Goal: Information Seeking & Learning: Learn about a topic

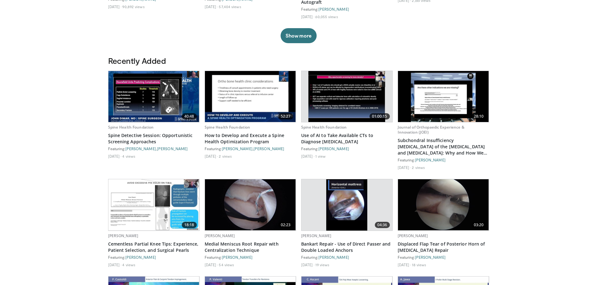
scroll to position [345, 0]
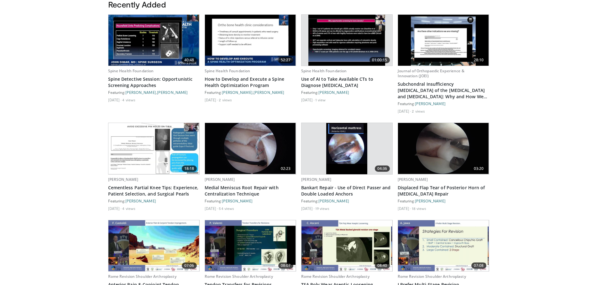
click at [256, 144] on img at bounding box center [250, 148] width 91 height 51
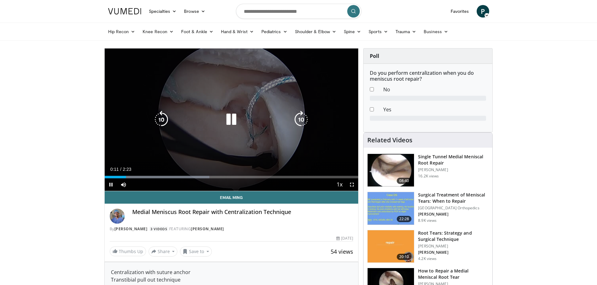
click at [221, 142] on div "10 seconds Tap to unmute" at bounding box center [232, 120] width 254 height 143
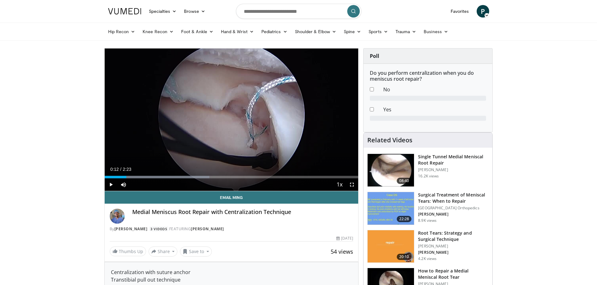
click at [127, 15] on link at bounding box center [124, 12] width 41 height 18
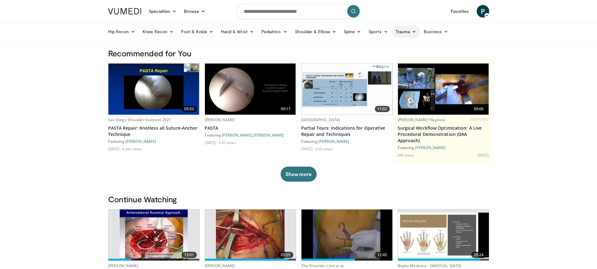
click at [413, 30] on icon at bounding box center [414, 31] width 4 height 4
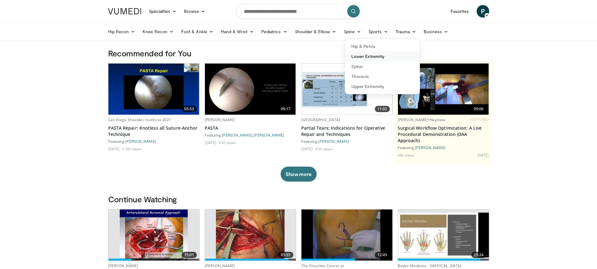
click at [376, 58] on link "Lower Extremity" at bounding box center [382, 56] width 75 height 10
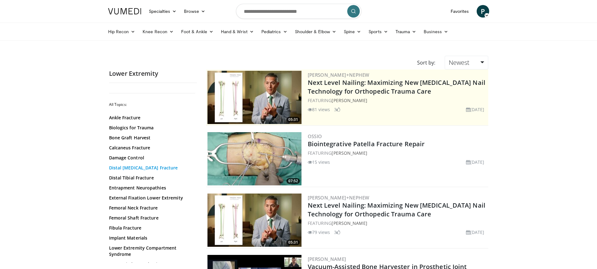
click at [147, 169] on link "Distal Femur Fracture" at bounding box center [151, 168] width 85 height 6
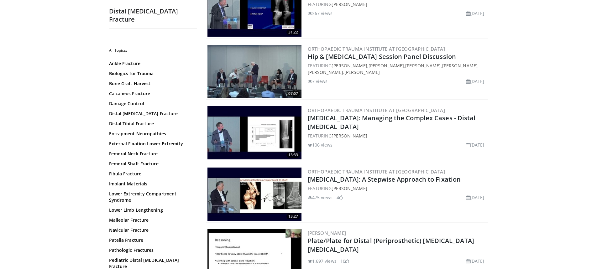
scroll to position [470, 0]
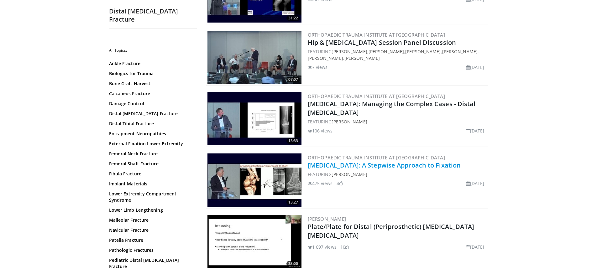
click at [366, 165] on link "[MEDICAL_DATA]: A Stepwise Approach to Fixation" at bounding box center [384, 165] width 153 height 8
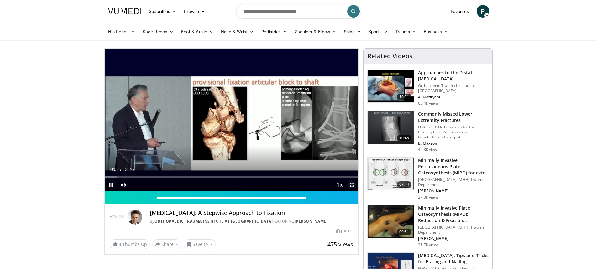
click at [350, 184] on span "Video Player" at bounding box center [351, 185] width 13 height 13
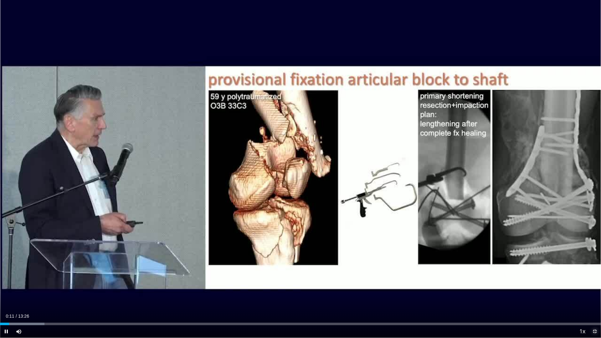
click at [592, 269] on span "Video Player" at bounding box center [595, 331] width 13 height 13
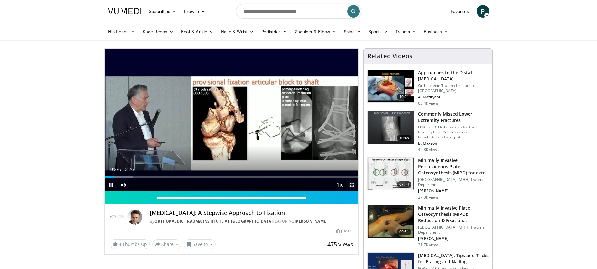
click at [352, 186] on span "Video Player" at bounding box center [351, 185] width 13 height 13
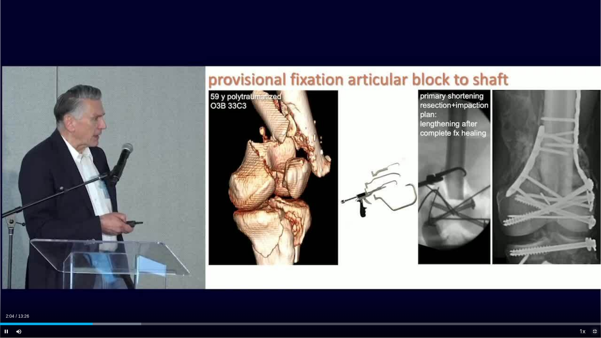
click at [596, 269] on span "Video Player" at bounding box center [595, 331] width 13 height 13
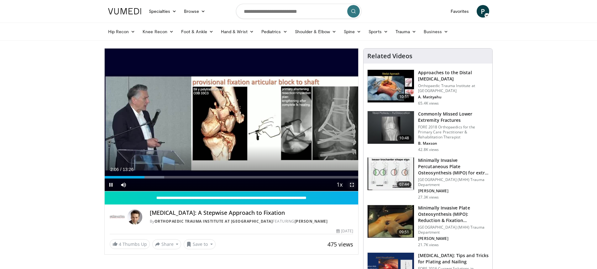
click at [350, 183] on span "Video Player" at bounding box center [351, 185] width 13 height 13
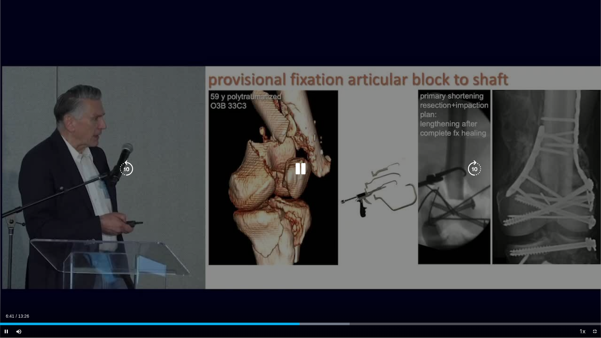
click at [580, 268] on div "10 seconds Tap to unmute" at bounding box center [300, 169] width 601 height 338
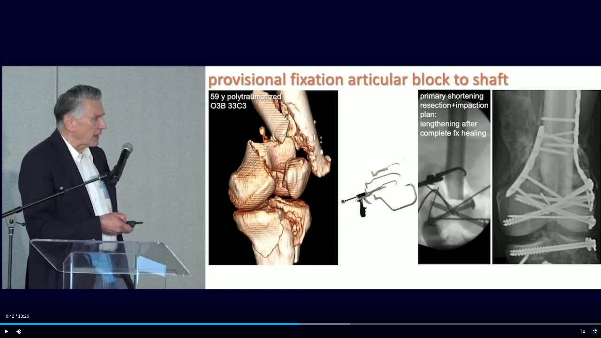
click at [596, 269] on span "Video Player" at bounding box center [595, 331] width 13 height 13
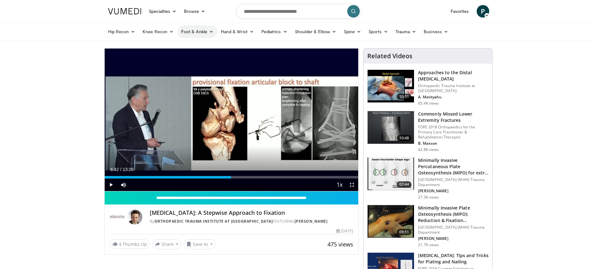
click at [209, 33] on icon at bounding box center [211, 31] width 4 height 4
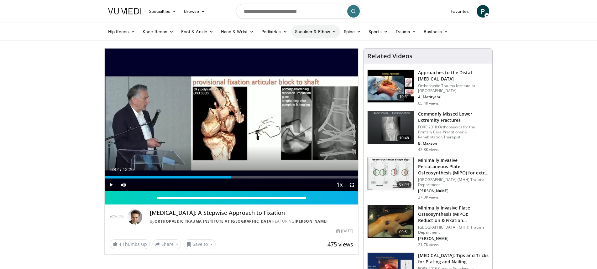
click at [332, 34] on icon at bounding box center [334, 31] width 4 height 4
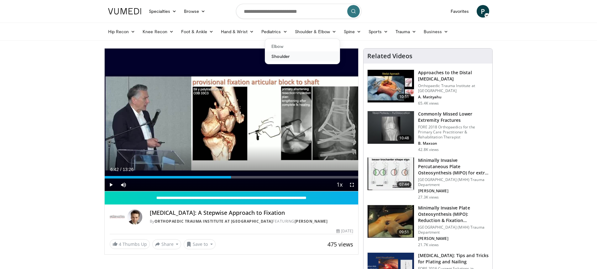
click at [283, 58] on link "Shoulder" at bounding box center [302, 56] width 75 height 10
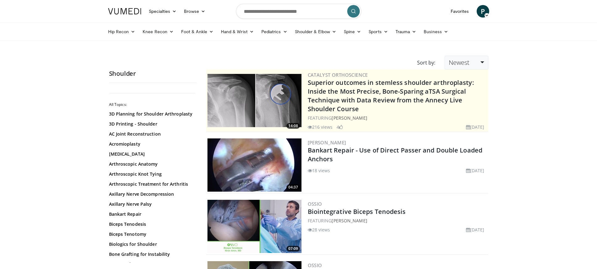
click at [484, 64] on link "Newest" at bounding box center [465, 63] width 43 height 14
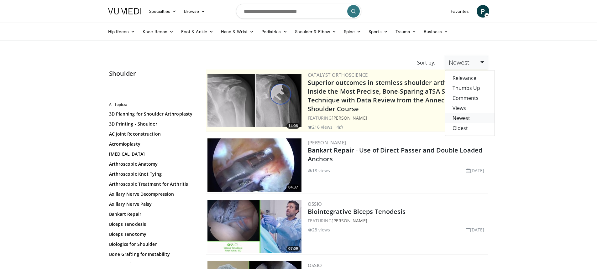
click at [472, 117] on link "Newest" at bounding box center [469, 118] width 49 height 10
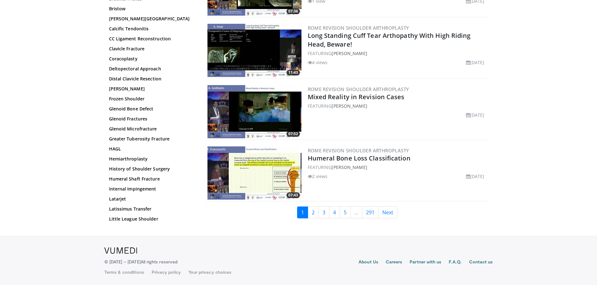
scroll to position [1466, 0]
